Goal: Book appointment/travel/reservation

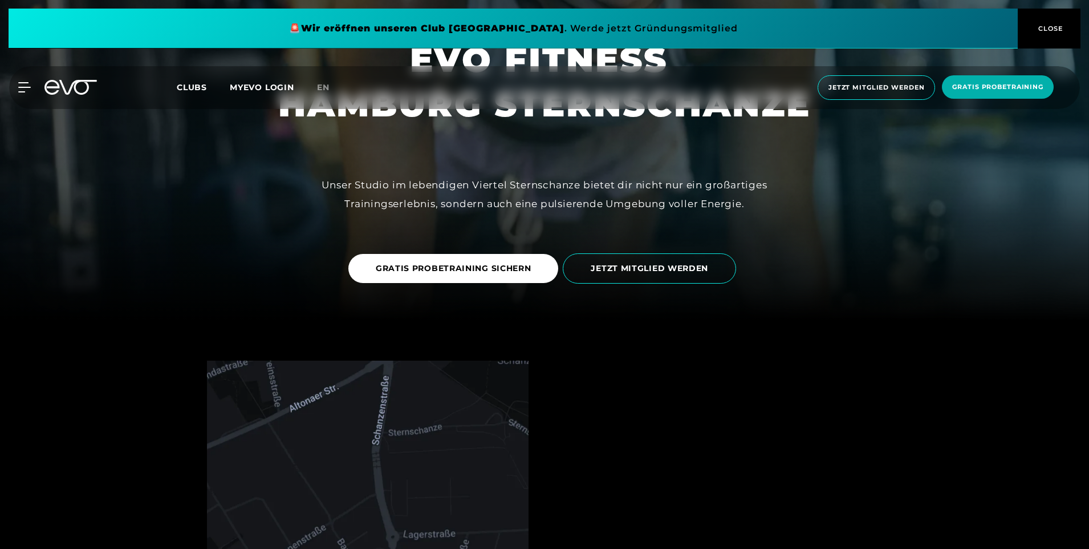
scroll to position [342, 0]
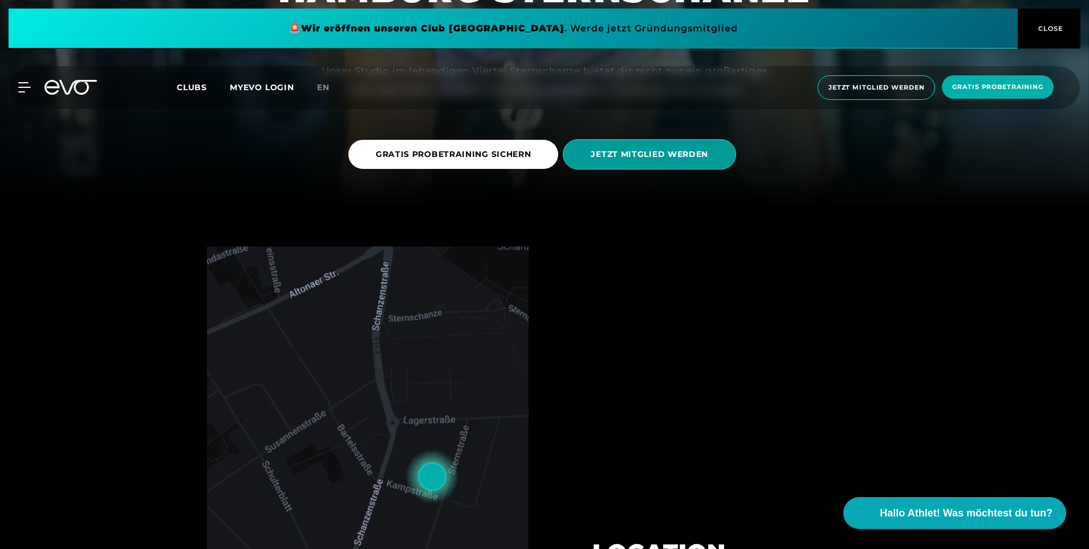
click at [623, 167] on span "JETZT MITGLIED WERDEN" at bounding box center [649, 154] width 173 height 30
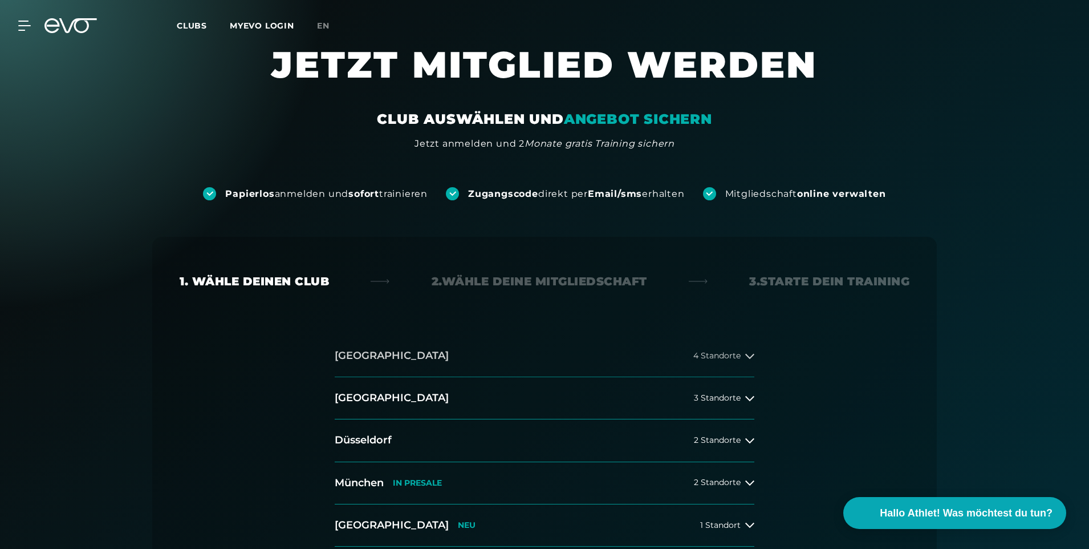
scroll to position [228, 0]
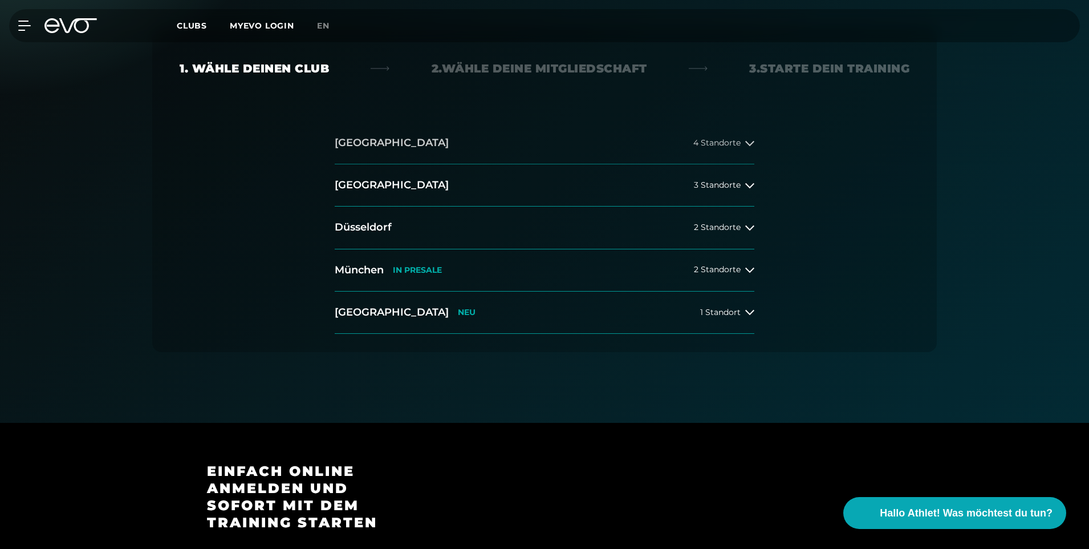
click at [408, 144] on button "[GEOGRAPHIC_DATA] 4 Standorte" at bounding box center [545, 143] width 420 height 42
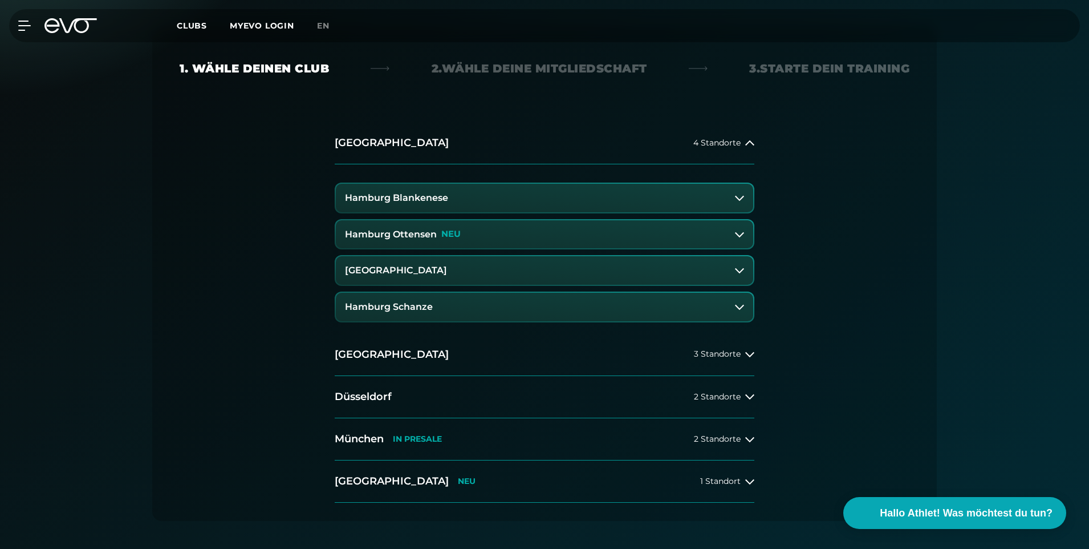
click at [386, 304] on h3 "Hamburg Schanze" at bounding box center [389, 307] width 88 height 10
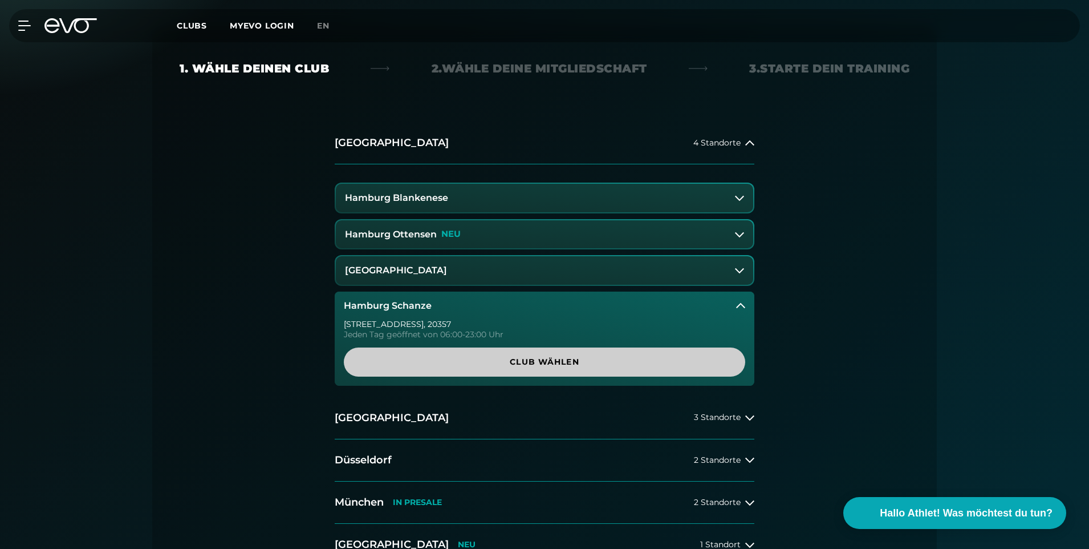
click at [513, 362] on span "Club wählen" at bounding box center [544, 362] width 347 height 12
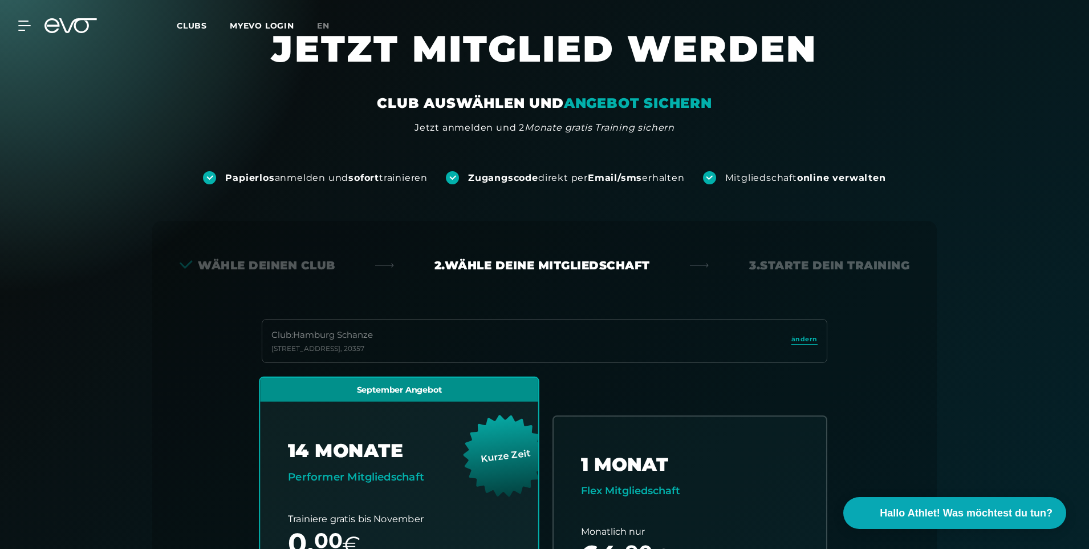
scroll to position [0, 0]
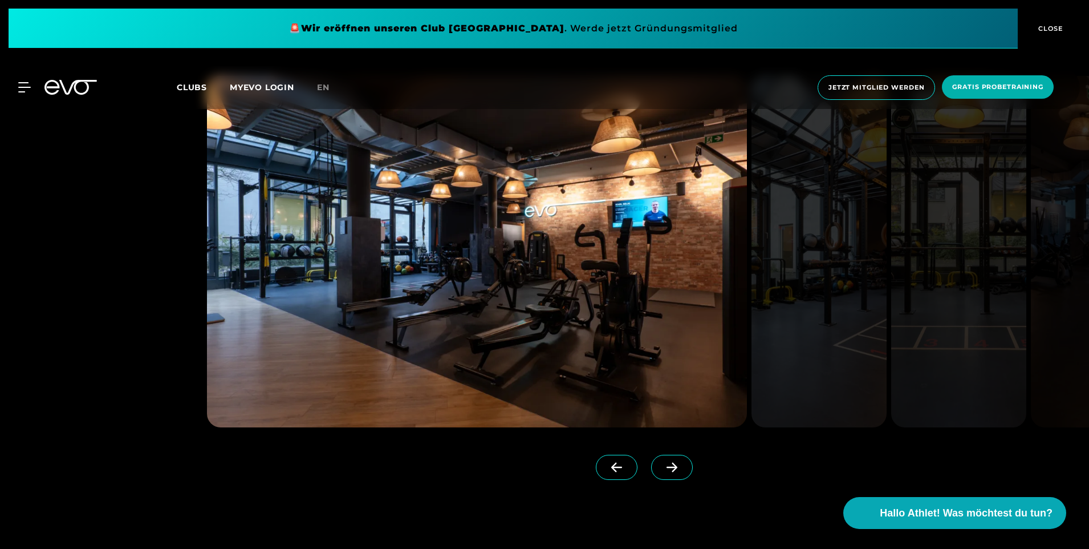
scroll to position [1141, 0]
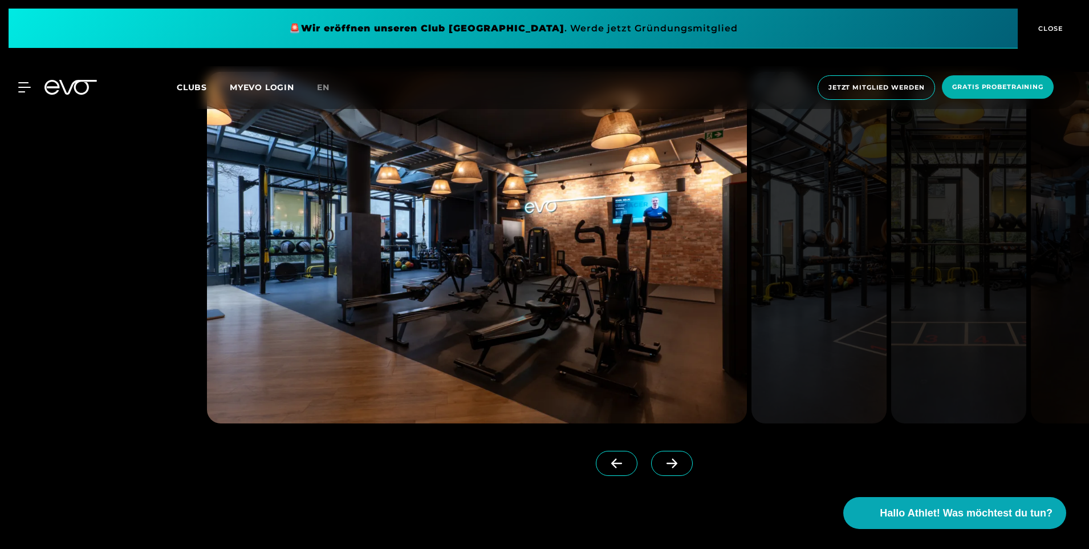
click at [662, 466] on icon at bounding box center [672, 463] width 20 height 10
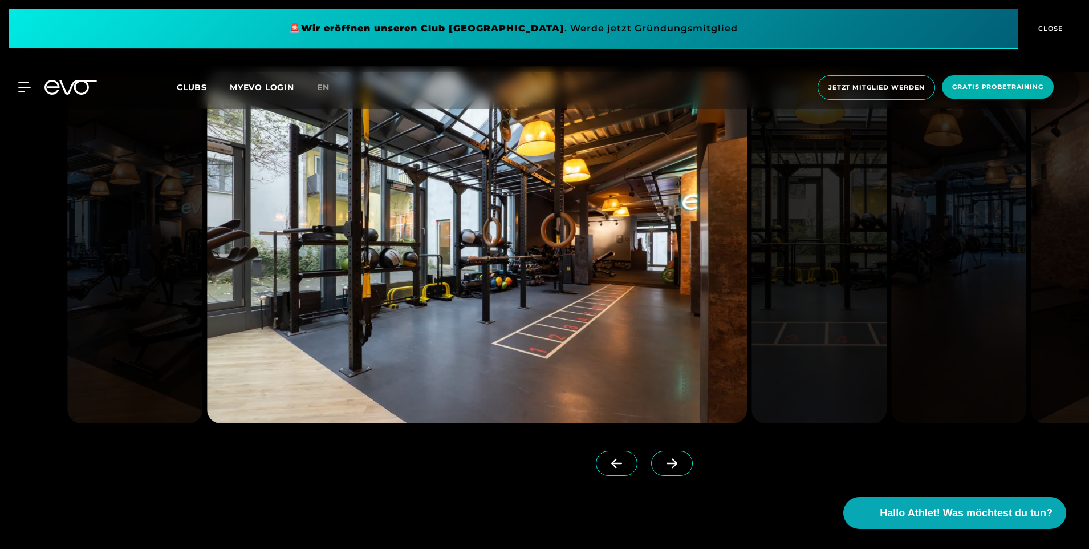
click at [662, 466] on icon at bounding box center [672, 463] width 20 height 10
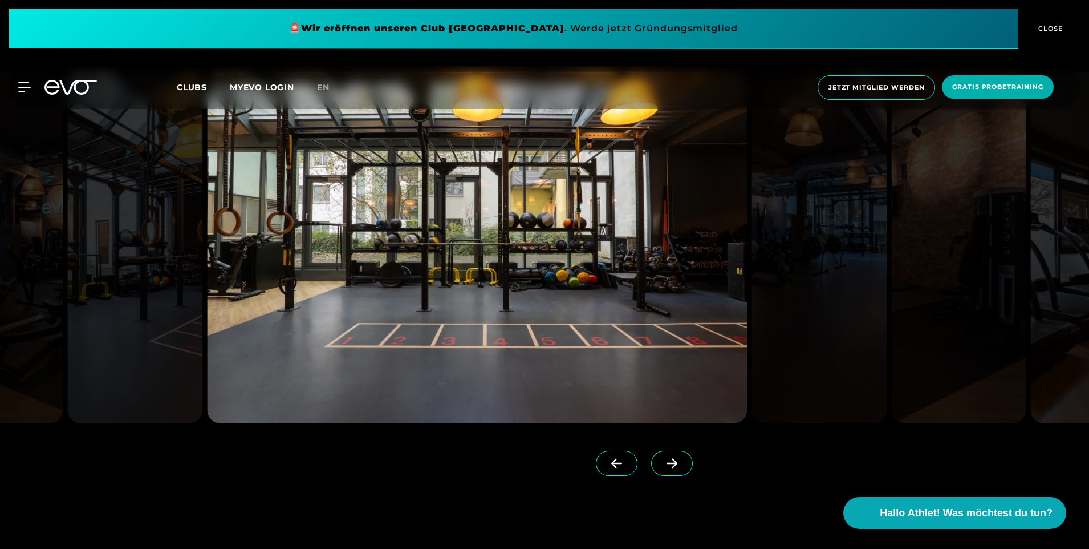
click at [662, 466] on icon at bounding box center [672, 463] width 20 height 10
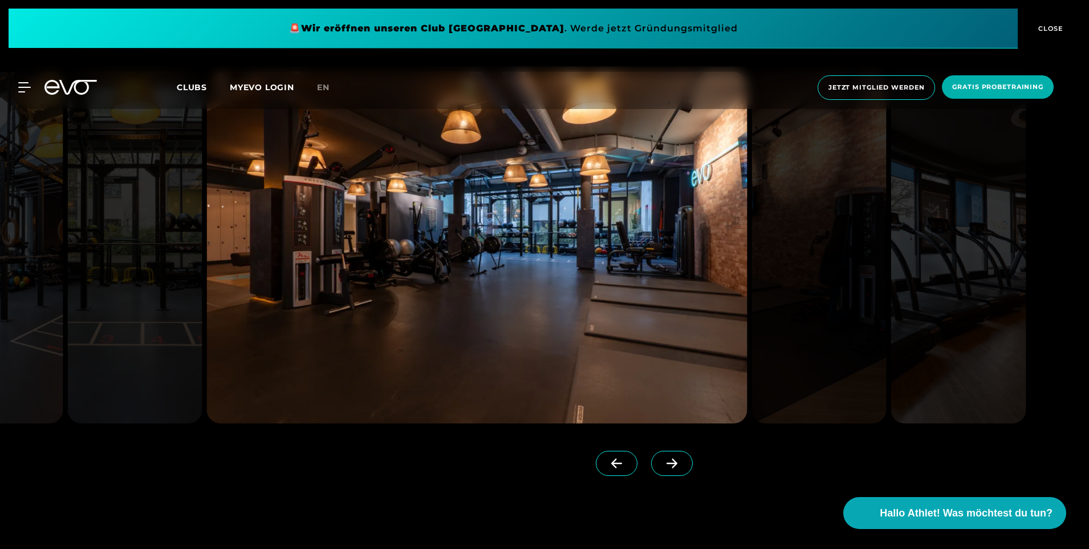
click at [662, 466] on icon at bounding box center [672, 463] width 20 height 10
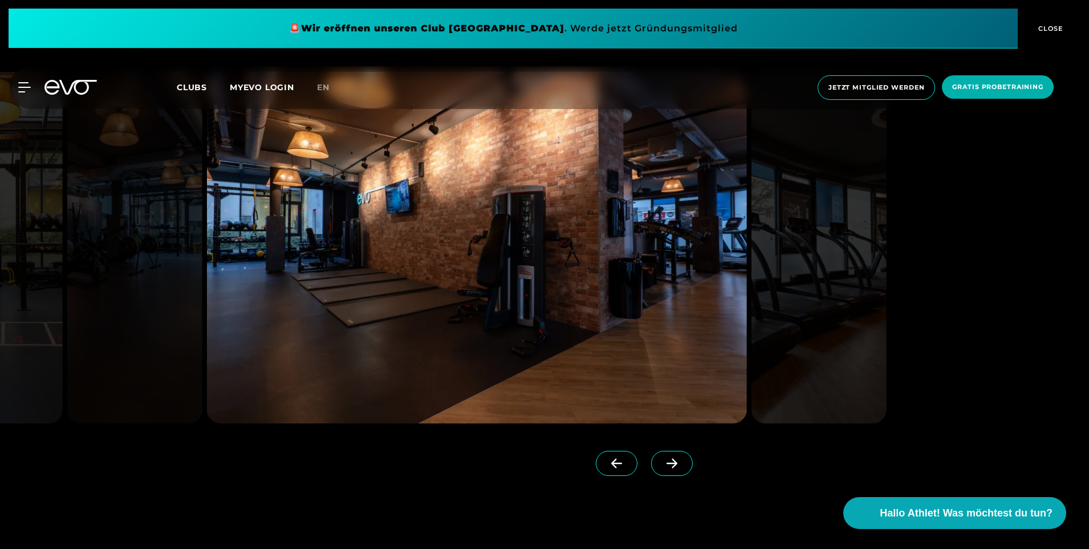
click at [662, 466] on icon at bounding box center [672, 463] width 20 height 10
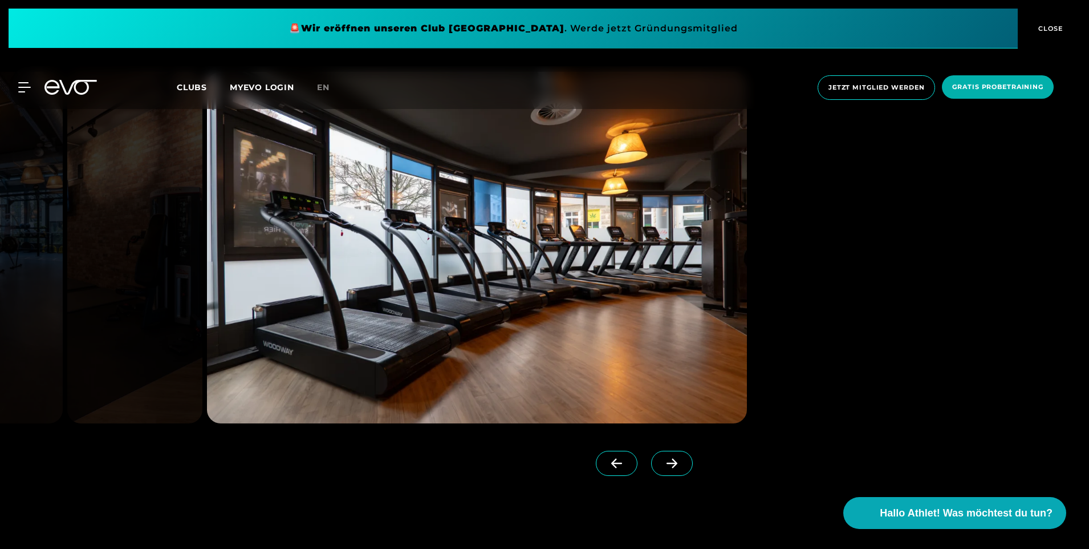
click at [662, 466] on icon at bounding box center [672, 463] width 20 height 10
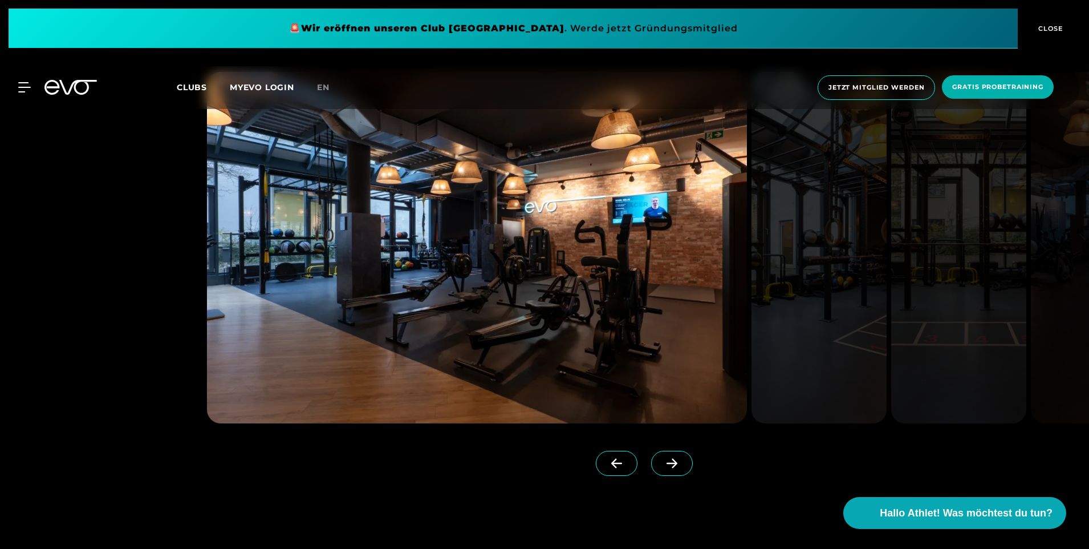
click at [662, 466] on icon at bounding box center [672, 463] width 20 height 10
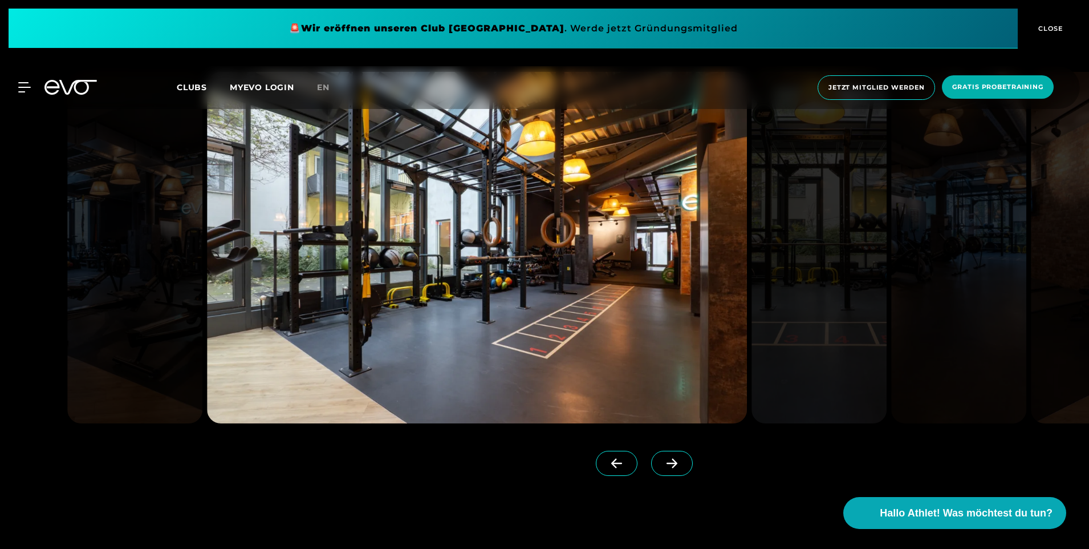
click at [662, 466] on icon at bounding box center [672, 463] width 20 height 10
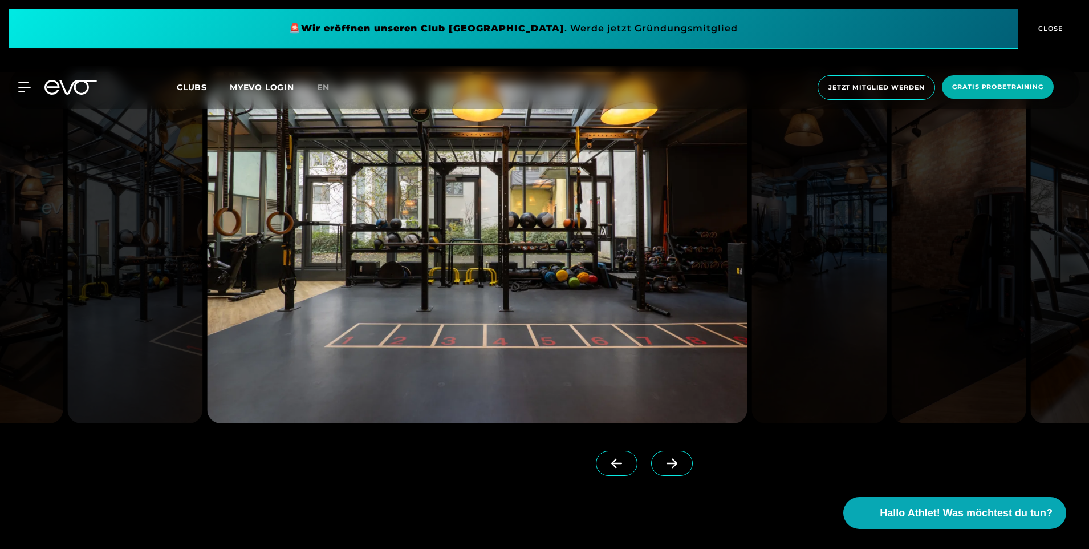
click at [662, 466] on icon at bounding box center [672, 463] width 20 height 10
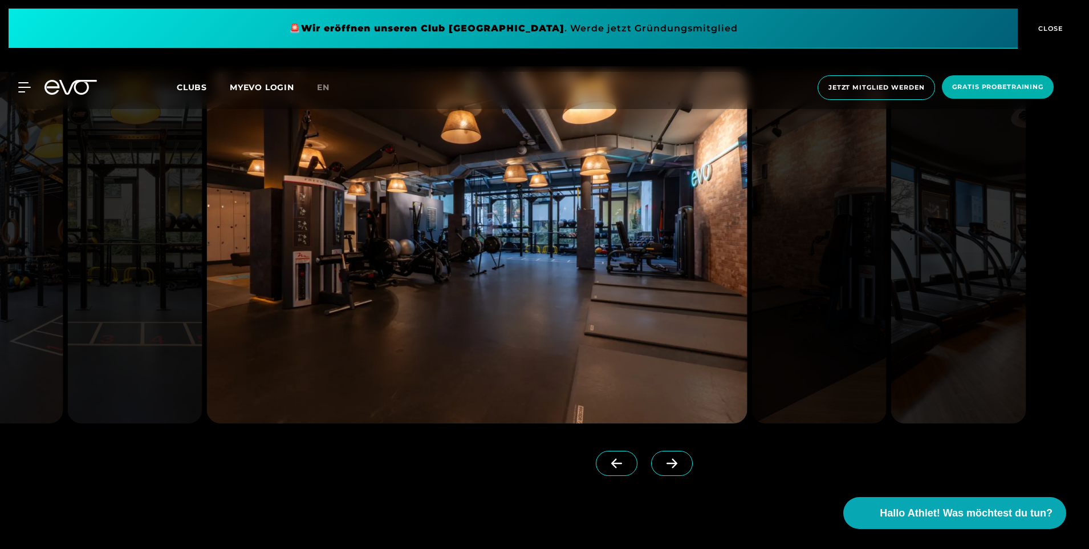
click at [662, 466] on icon at bounding box center [672, 463] width 20 height 10
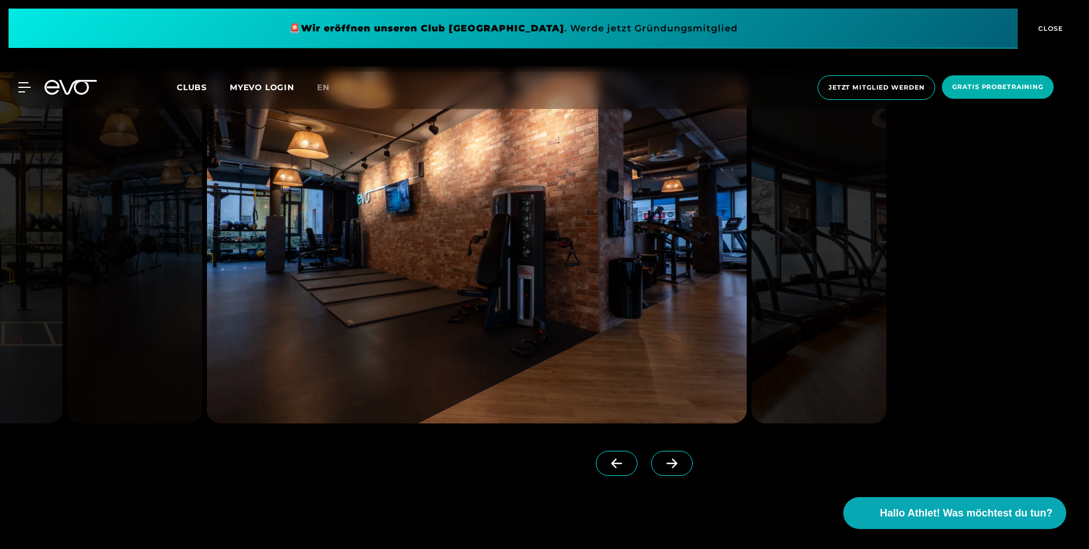
click at [662, 466] on icon at bounding box center [672, 463] width 20 height 10
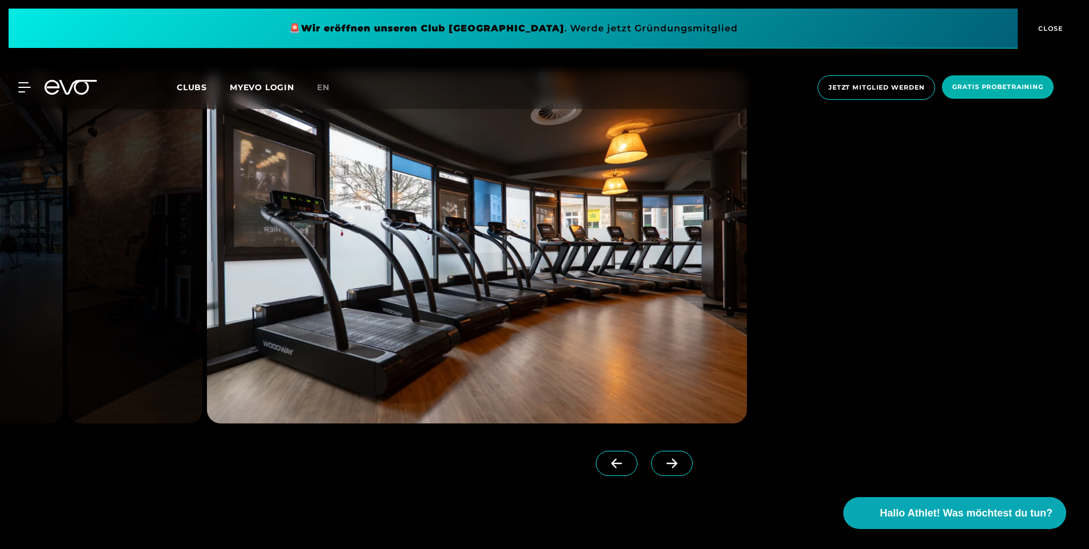
click at [662, 466] on icon at bounding box center [672, 463] width 20 height 10
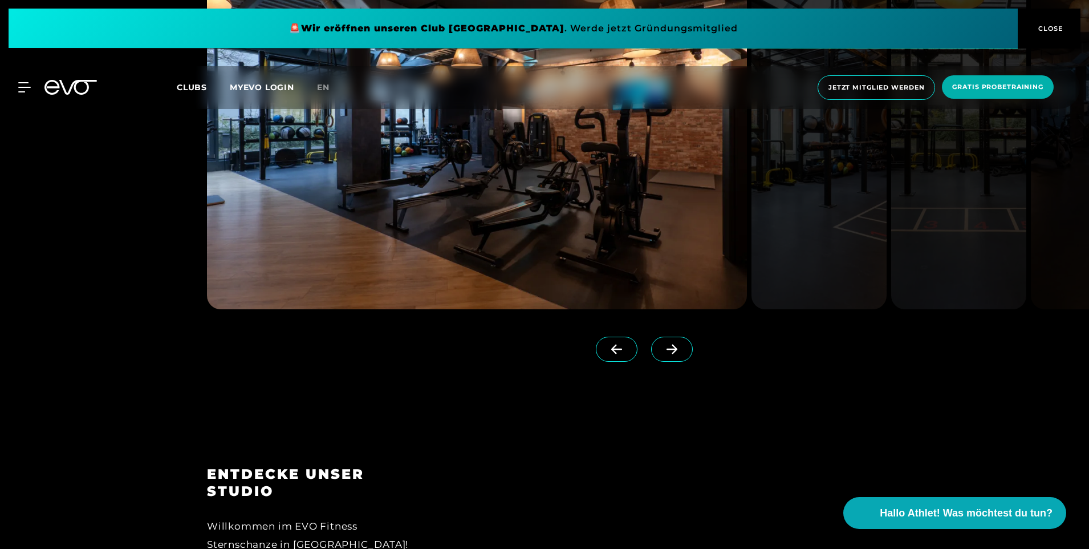
scroll to position [1679, 0]
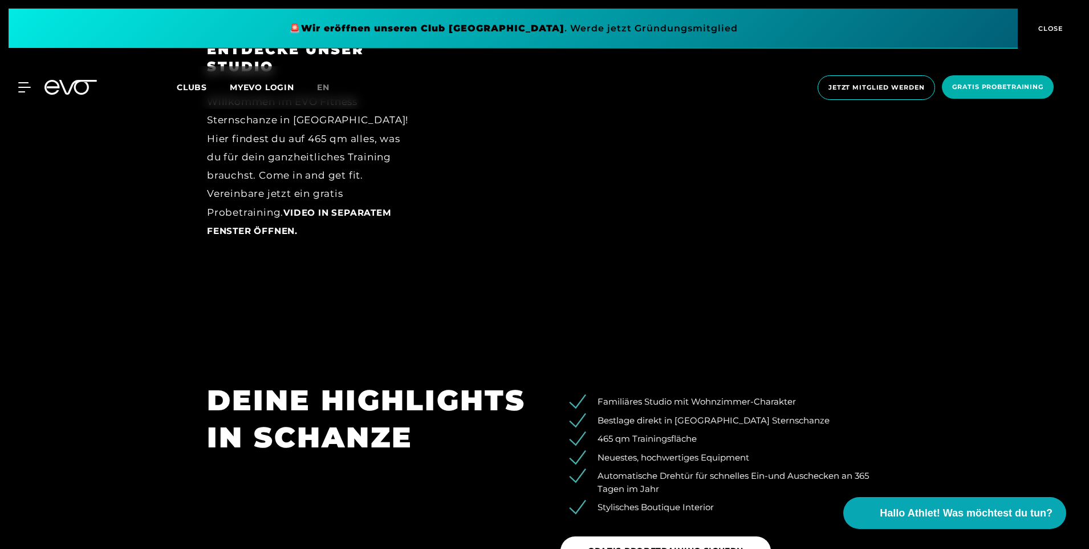
drag, startPoint x: 567, startPoint y: 414, endPoint x: 513, endPoint y: 402, distance: 54.9
click at [562, 413] on ul "Familiäres Studio mit Wohnzimmer-Charakter Bestlage direkt in [GEOGRAPHIC_DATA]…" at bounding box center [722, 454] width 322 height 119
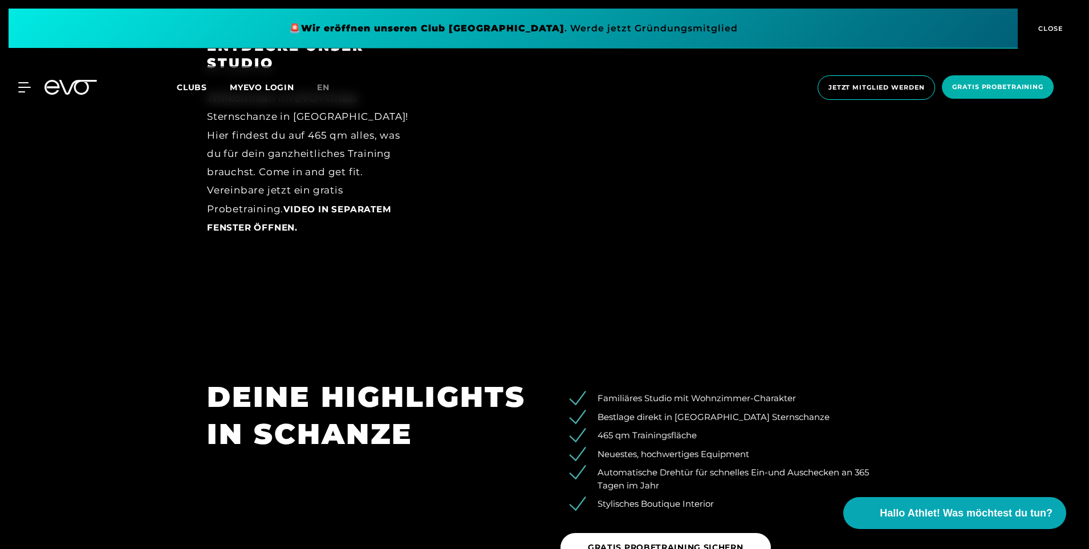
scroll to position [1907, 0]
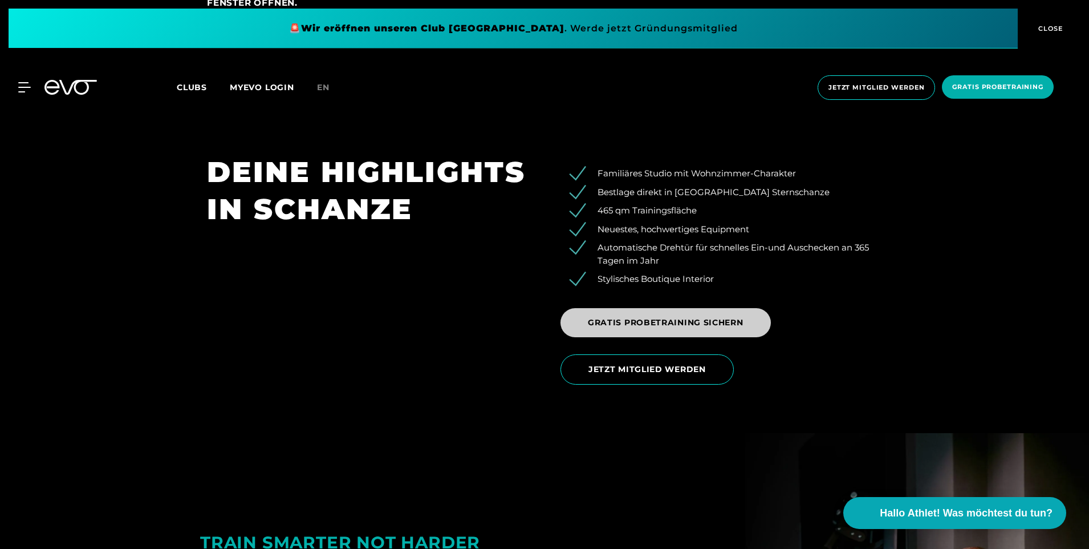
click at [610, 323] on span "GRATIS PROBETRAINING SICHERN" at bounding box center [666, 323] width 156 height 12
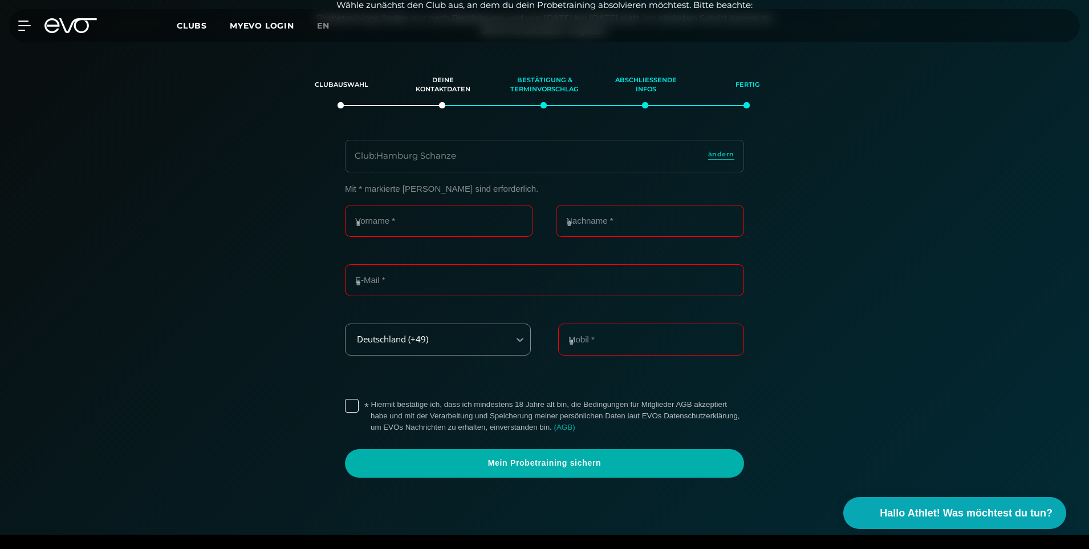
scroll to position [196, 0]
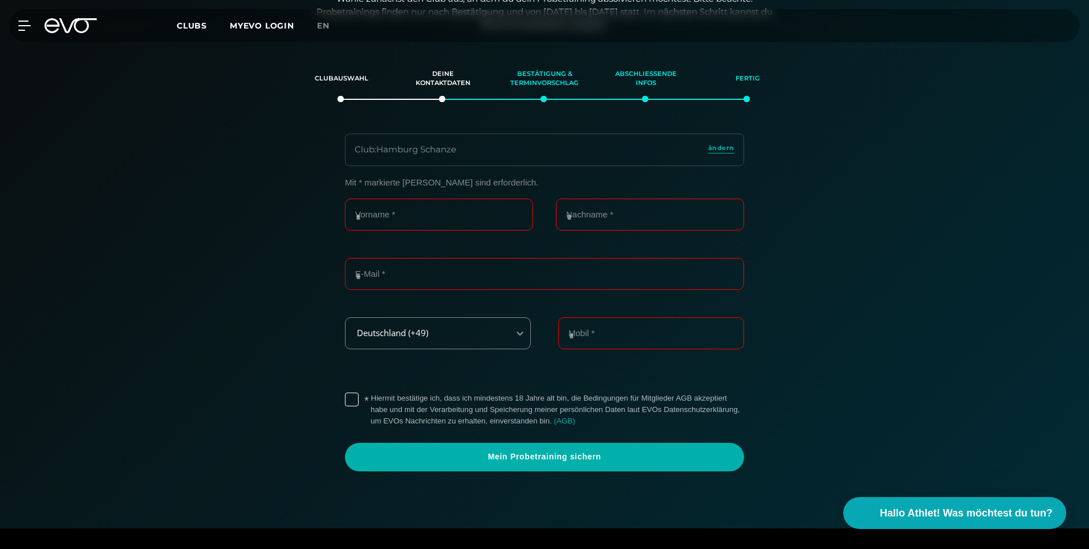
click at [205, 268] on div "Mit * markierte [PERSON_NAME] sind erforderlich. Vorname * Nachname * E-Mail * …" at bounding box center [544, 324] width 787 height 294
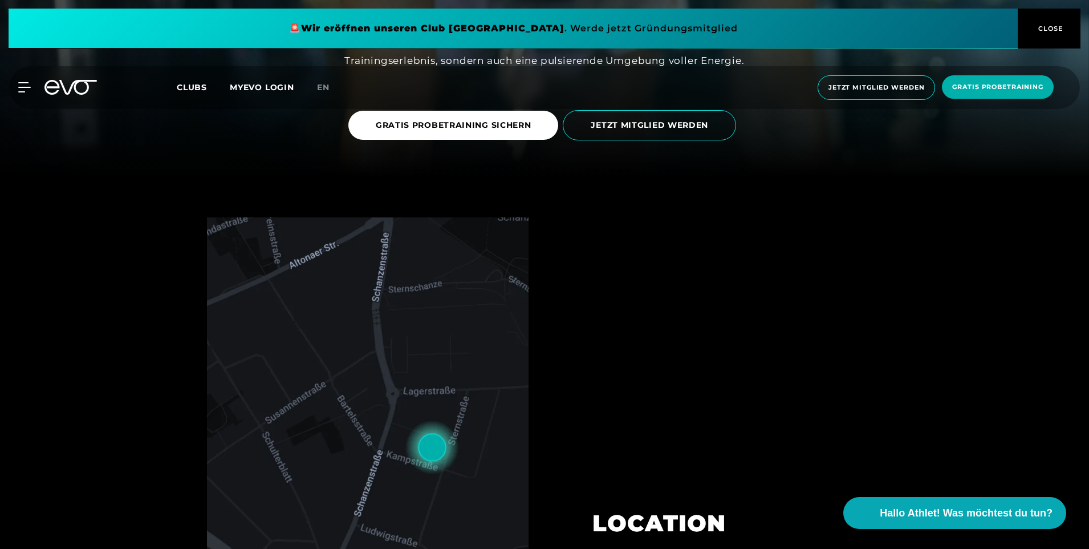
scroll to position [399, 0]
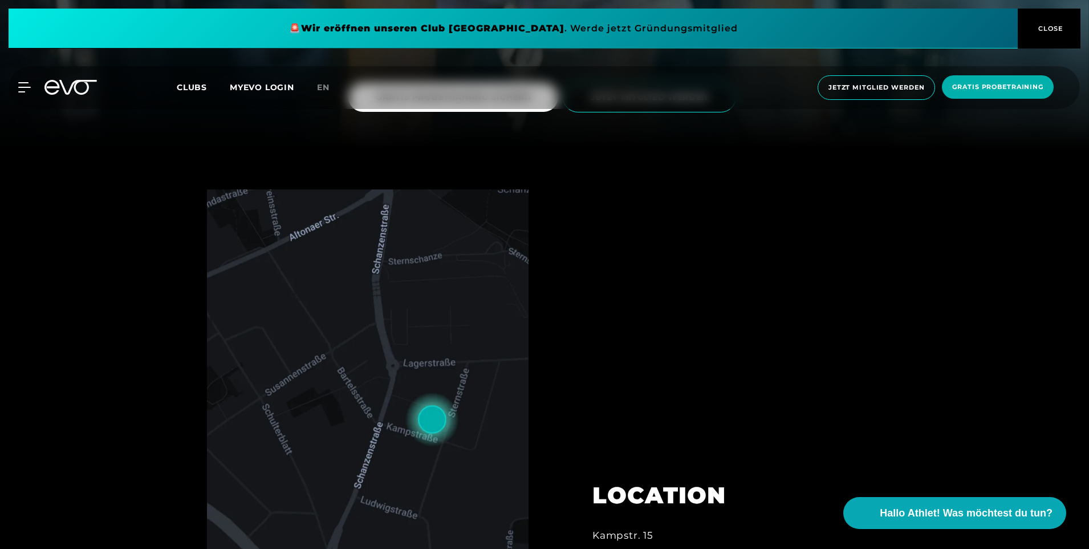
click at [374, 326] on img at bounding box center [368, 419] width 322 height 460
click at [394, 340] on img at bounding box center [368, 419] width 322 height 460
click at [423, 414] on img at bounding box center [368, 419] width 322 height 460
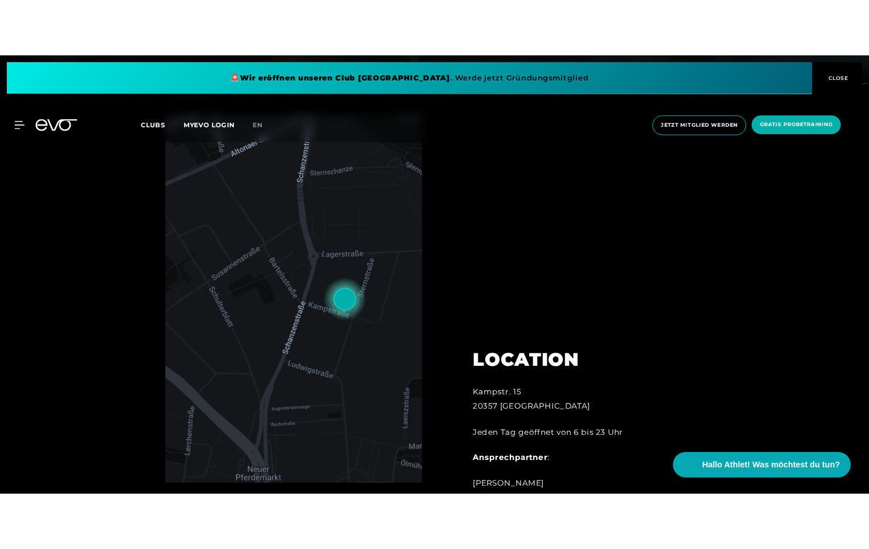
scroll to position [285, 0]
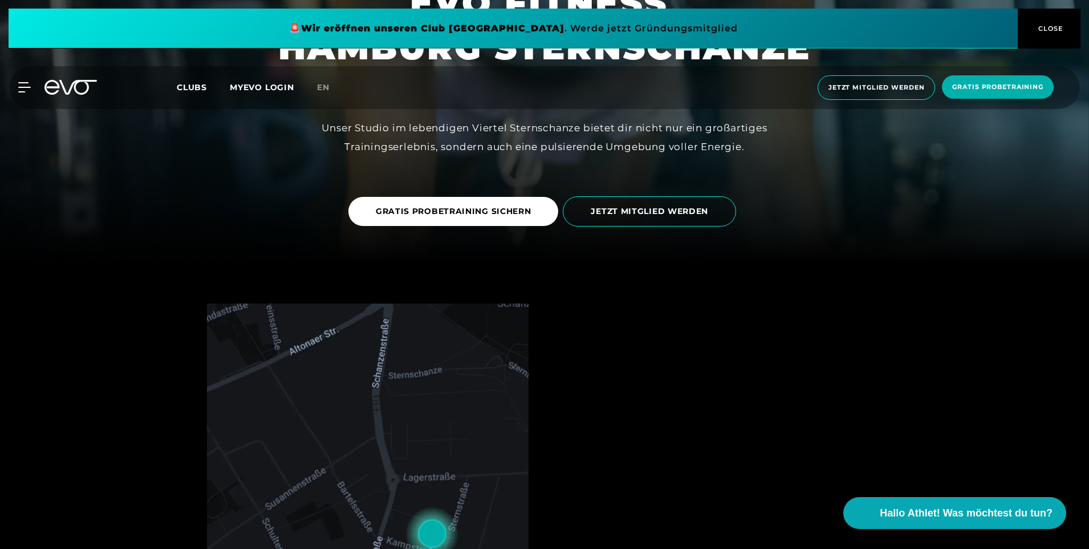
click at [402, 326] on img at bounding box center [368, 533] width 322 height 460
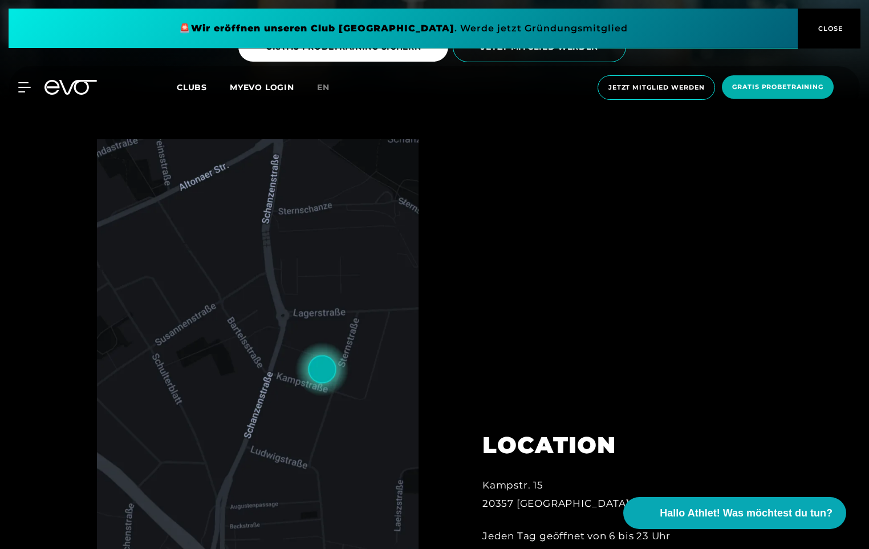
scroll to position [456, 0]
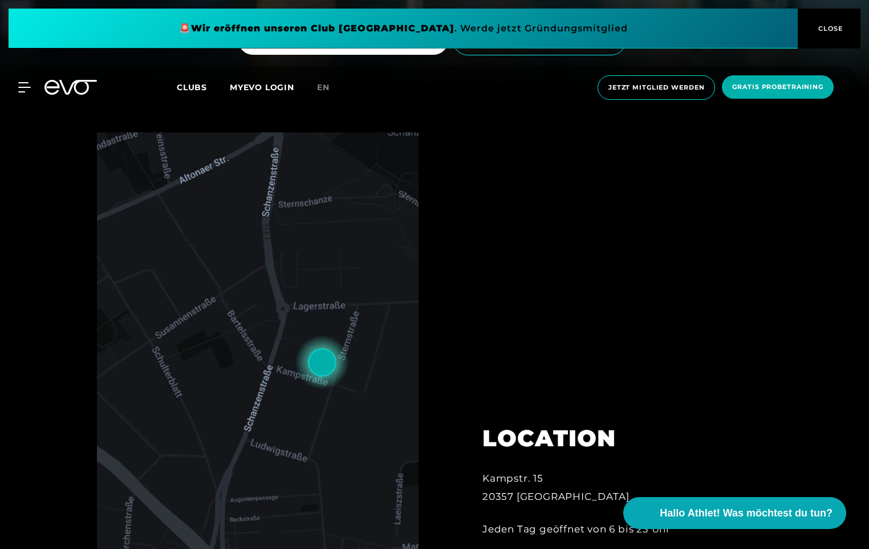
click at [242, 293] on img at bounding box center [258, 362] width 322 height 460
click at [249, 310] on img at bounding box center [258, 362] width 322 height 460
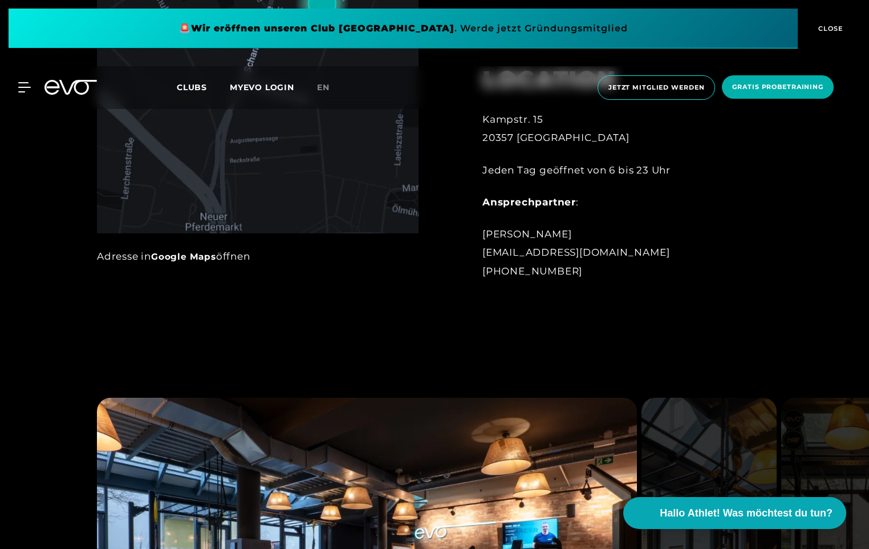
scroll to position [799, 0]
